Goal: Task Accomplishment & Management: Use online tool/utility

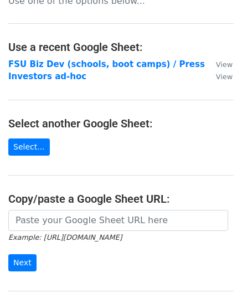
scroll to position [157, 0]
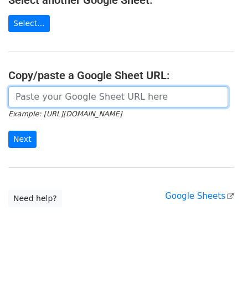
click at [48, 98] on input "url" at bounding box center [118, 96] width 220 height 21
type input "https://docs.google.com/spreadsheets/d/1XfRDoSXyLXLOgJhs_yu2kglvwOrtn9KUV8m50Q3…"
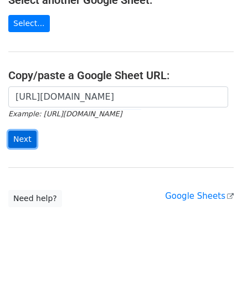
click at [23, 137] on input "Next" at bounding box center [22, 138] width 28 height 17
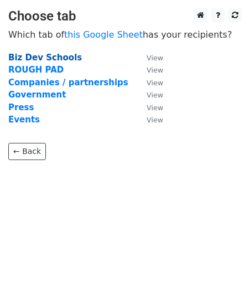
click at [37, 60] on strong "Biz Dev Schools" at bounding box center [45, 58] width 74 height 10
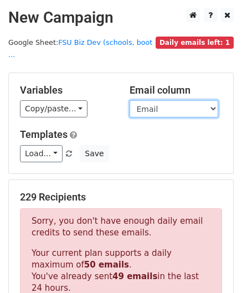
click at [156, 100] on select "First Name Last Name Role Company /School School State linkedin message Linkedi…" at bounding box center [173, 108] width 88 height 17
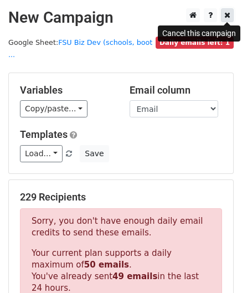
click at [227, 17] on icon at bounding box center [227, 15] width 6 height 8
